Goal: Task Accomplishment & Management: Complete application form

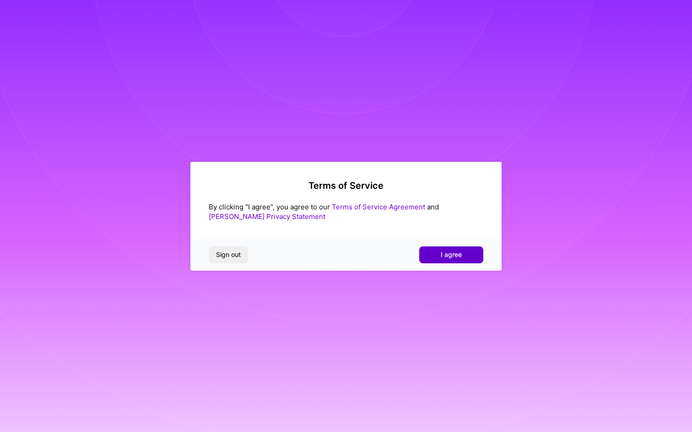
click at [452, 258] on span "I agree" at bounding box center [450, 254] width 21 height 9
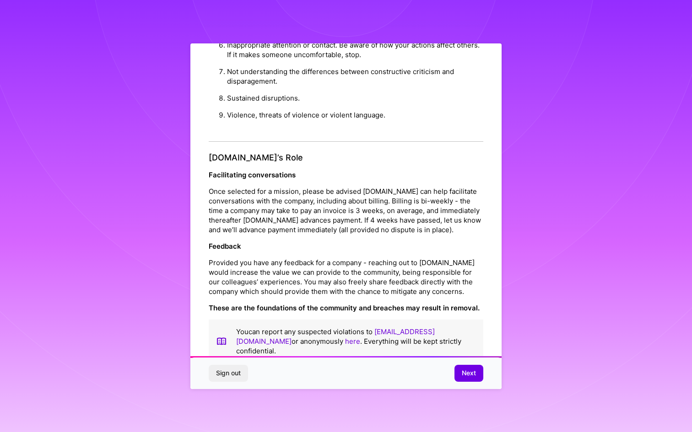
scroll to position [4, 0]
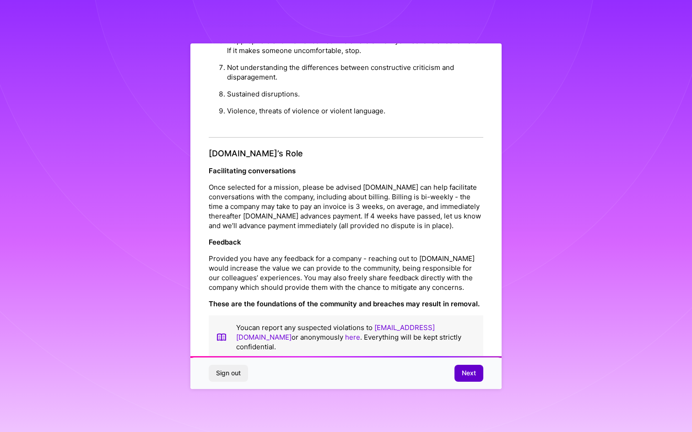
click at [475, 375] on span "Next" at bounding box center [468, 373] width 14 height 9
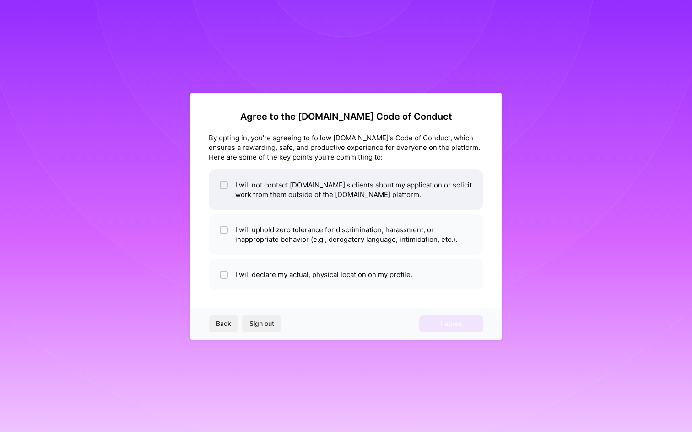
click at [374, 204] on li "I will not contact [DOMAIN_NAME]'s clients about my application or solicit work…" at bounding box center [346, 189] width 274 height 41
checkbox input "true"
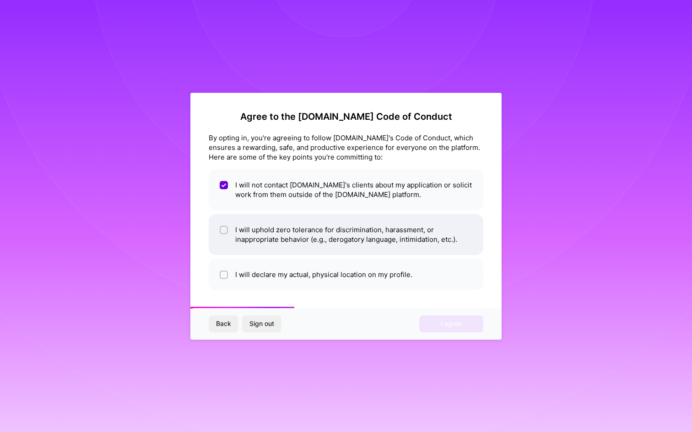
click at [335, 246] on li "I will uphold zero tolerance for discrimination, harassment, or inappropriate b…" at bounding box center [346, 234] width 274 height 41
checkbox input "true"
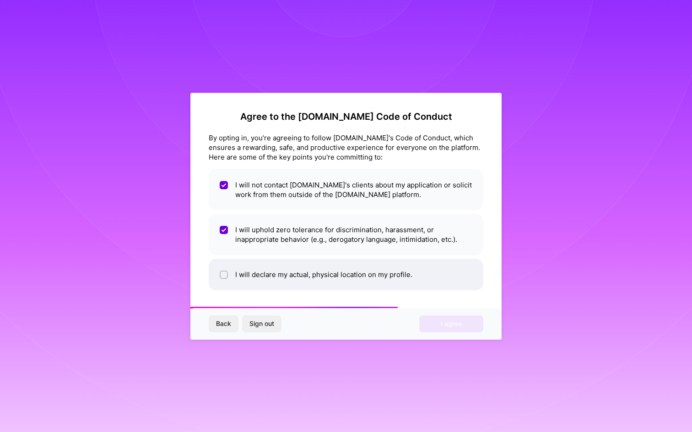
click at [333, 274] on li "I will declare my actual, physical location on my profile." at bounding box center [346, 275] width 274 height 32
checkbox input "true"
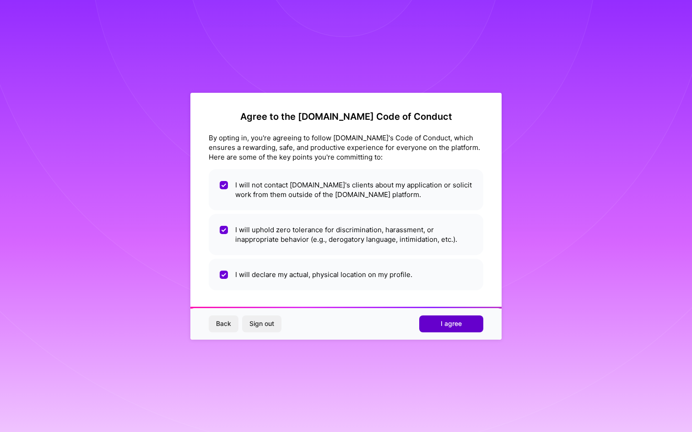
click at [454, 323] on span "I agree" at bounding box center [450, 323] width 21 height 9
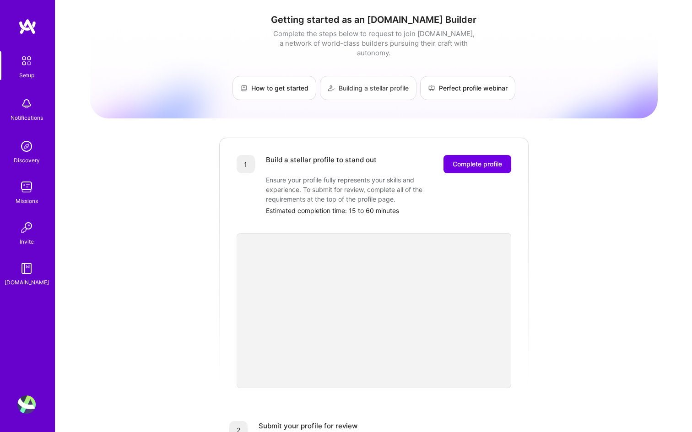
click at [395, 81] on link "Building a stellar profile" at bounding box center [368, 88] width 97 height 24
